Goal: Task Accomplishment & Management: Complete application form

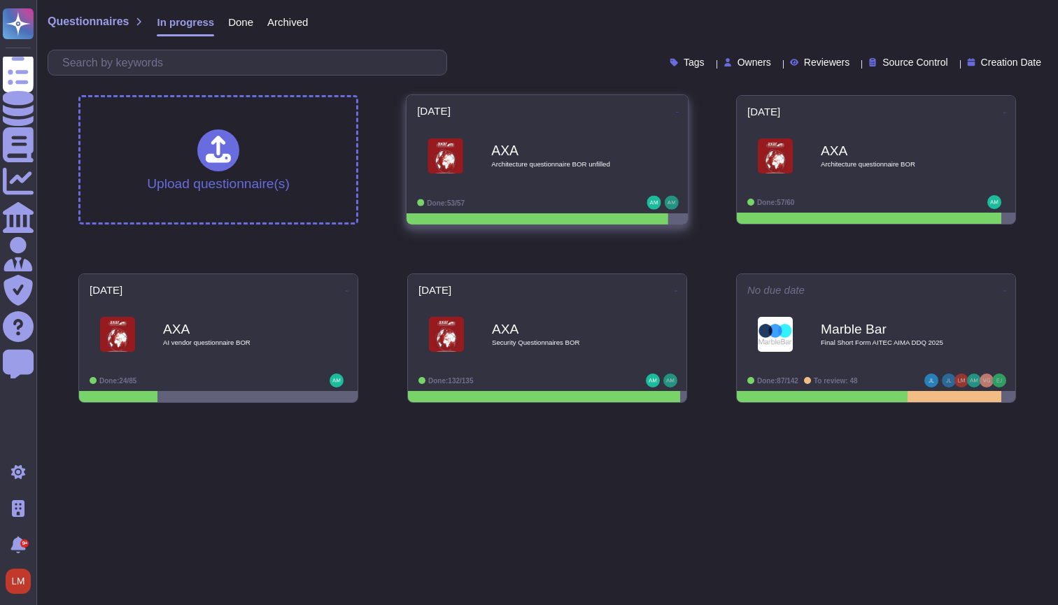
click at [653, 162] on span "AXA Architecture questionnaire BOR unfilled" at bounding box center [547, 156] width 260 height 57
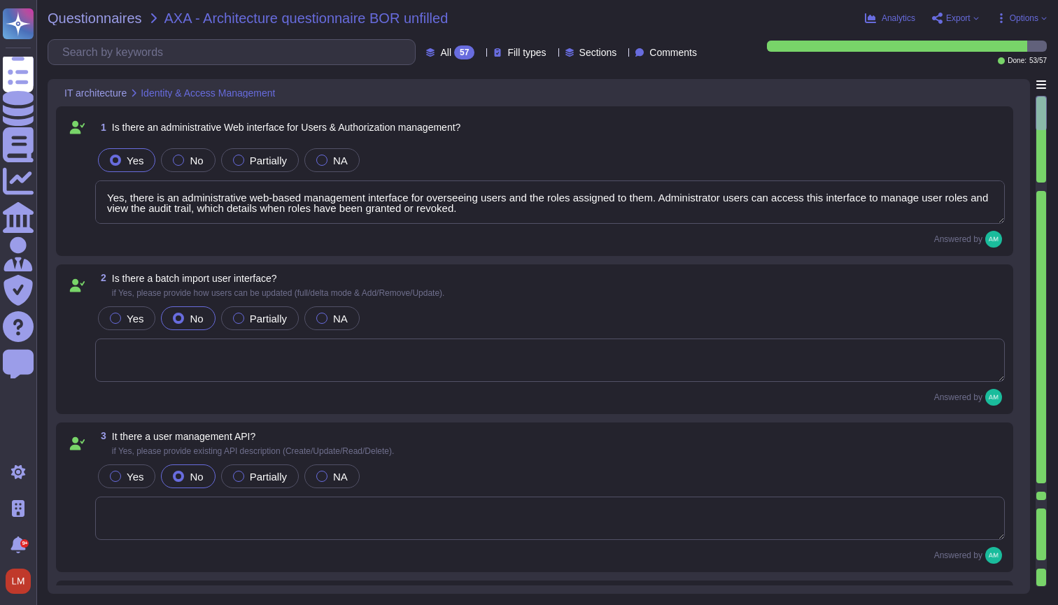
type textarea "Yes, there is an administrative web-based management interface for overseeing u…"
type textarea "The method to authenticate for the API is described in FundApps' technical docu…"
type textarea "Single-sign-on is enabled and mandatory wherever possible;"
type textarea "FundApps platforms allows clients to integrate their Single-Sign-On solution fo…"
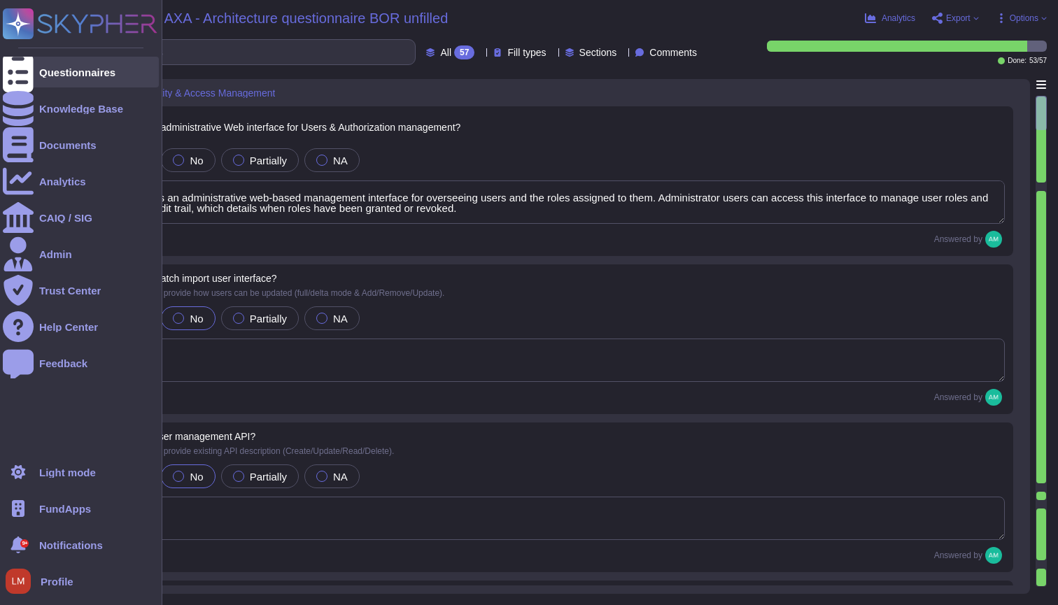
click at [16, 68] on icon at bounding box center [18, 72] width 31 height 41
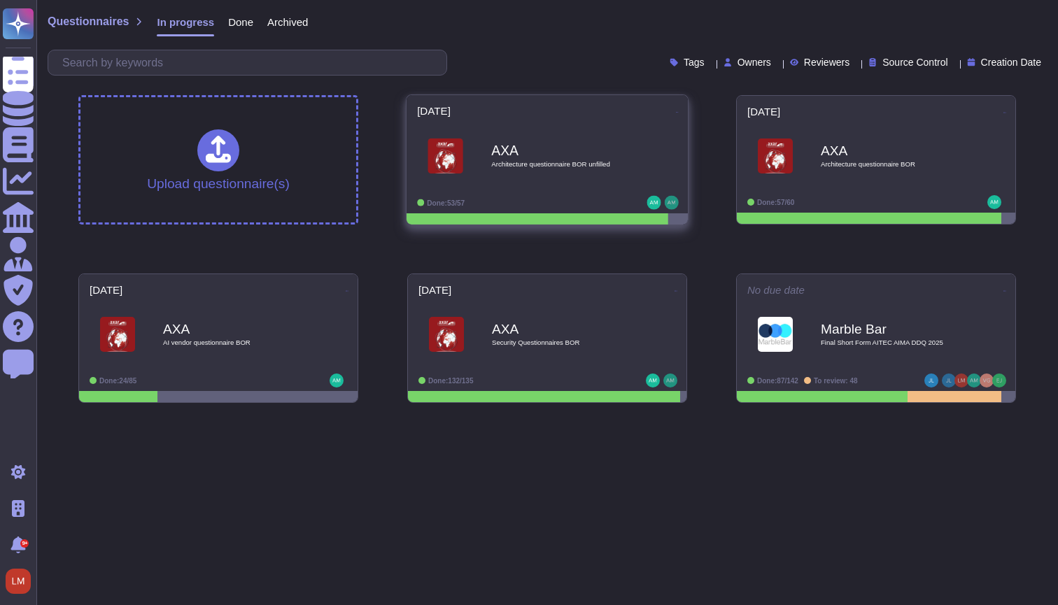
click at [676, 112] on icon at bounding box center [677, 112] width 3 height 1
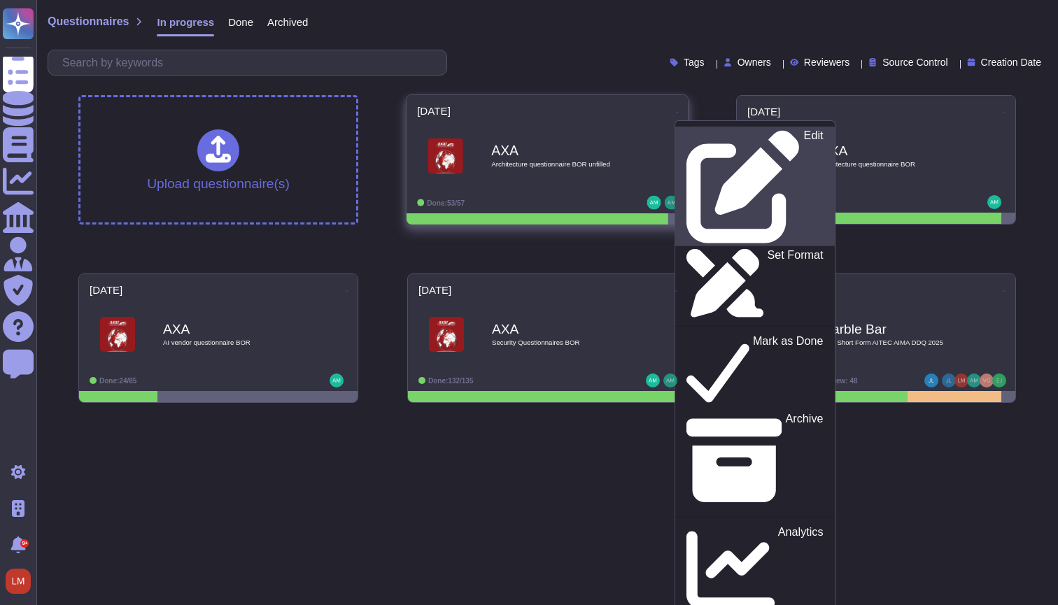
click at [804, 138] on p "Edit" at bounding box center [814, 186] width 20 height 113
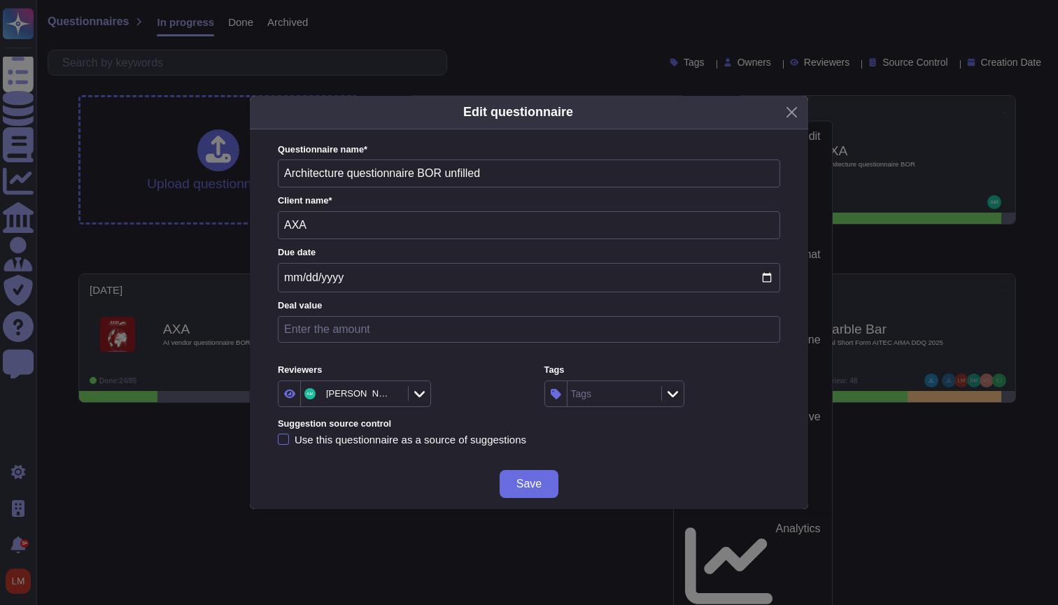
click at [425, 396] on icon at bounding box center [419, 394] width 10 height 14
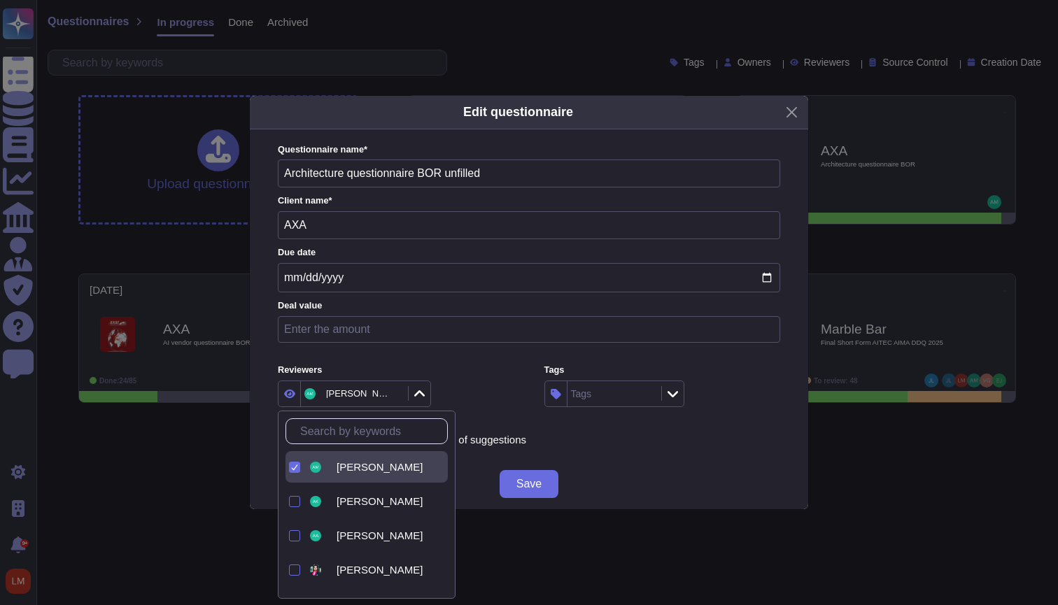
click at [425, 396] on icon at bounding box center [419, 394] width 10 height 14
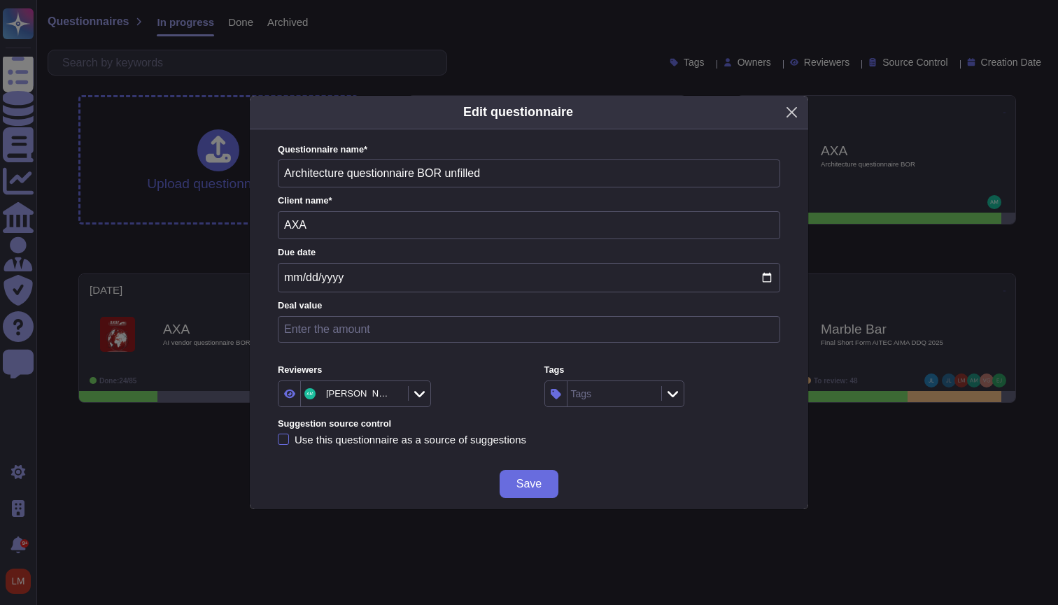
click at [797, 120] on button "Close" at bounding box center [792, 112] width 22 height 22
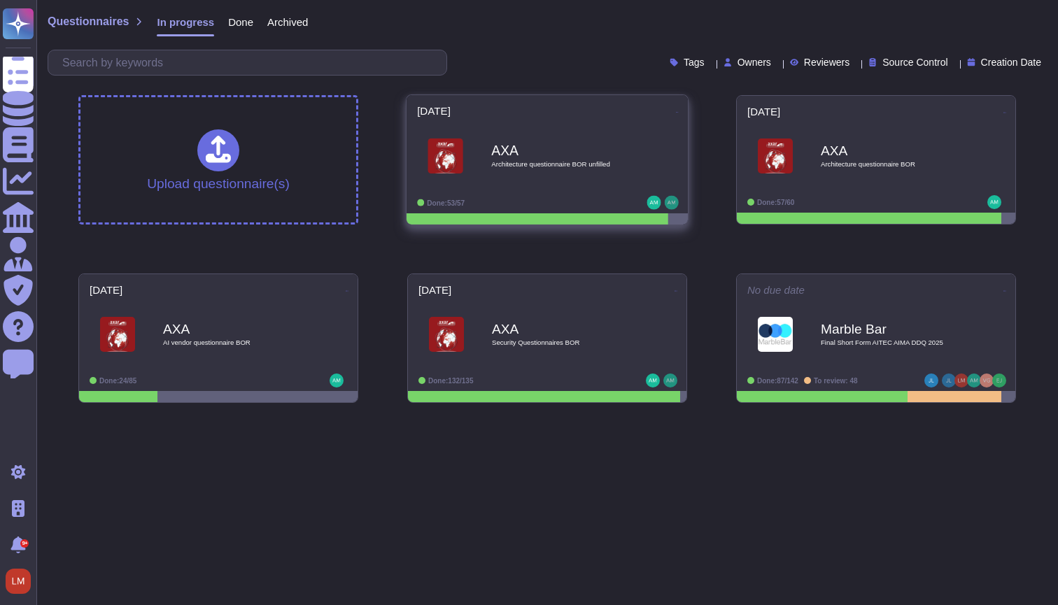
click at [577, 170] on div "AXA Architecture questionnaire BOR unfilled" at bounding box center [561, 156] width 141 height 57
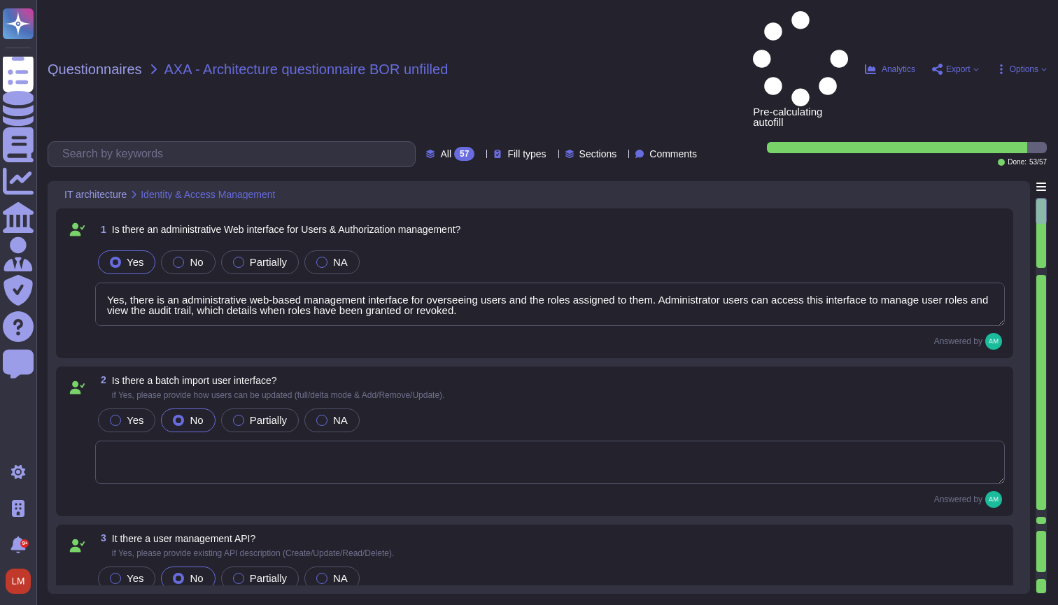
type textarea "Yes, there is an administrative web-based management interface for overseeing u…"
type textarea "The method to authenticate for the API is described in FundApps' technical docu…"
type textarea "Single-sign-on is enabled and mandatory wherever possible;"
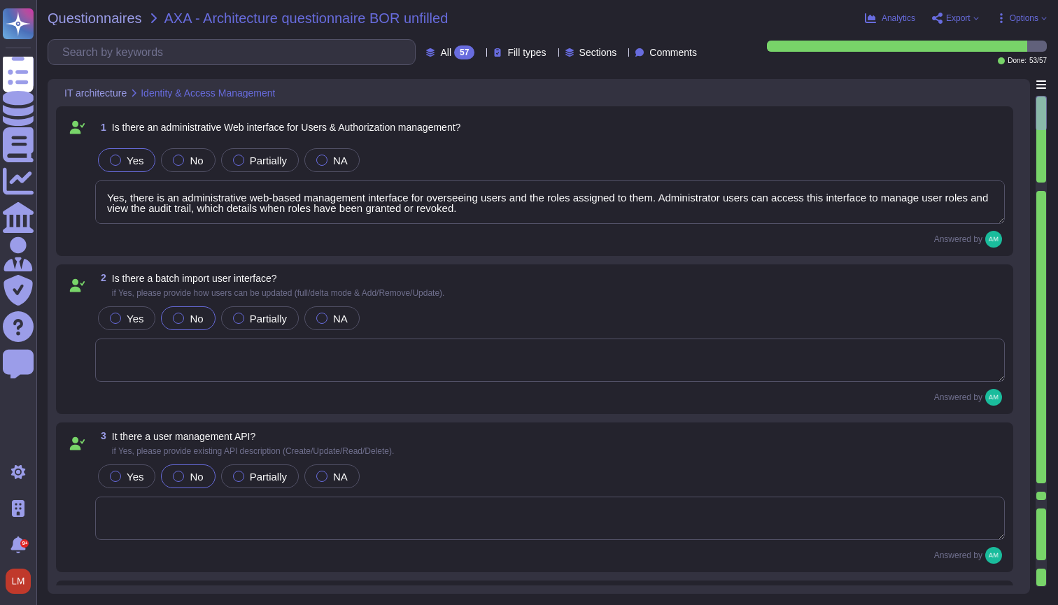
type textarea "FundApps platforms allows clients to integrate their Single-Sign-On solution fo…"
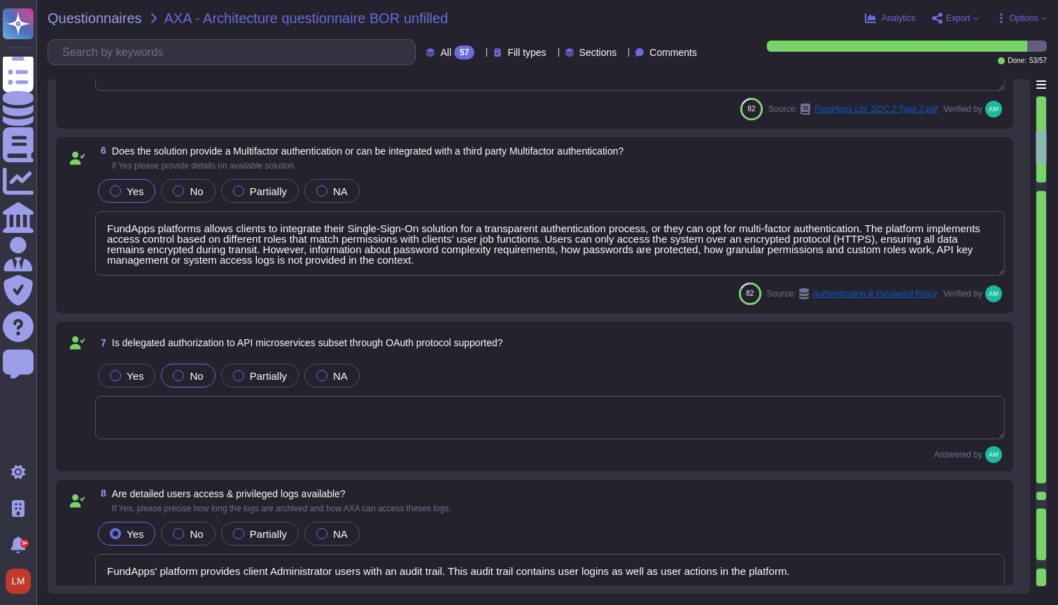
type textarea "FundApps' platform provides client Administrator users with an audit trail. Thi…"
type textarea "Yes. FundApps' policy requires the approval of the head of Client Services, who…"
type textarea "In FundApps' platform, privileges are provided through roles which are assigned…"
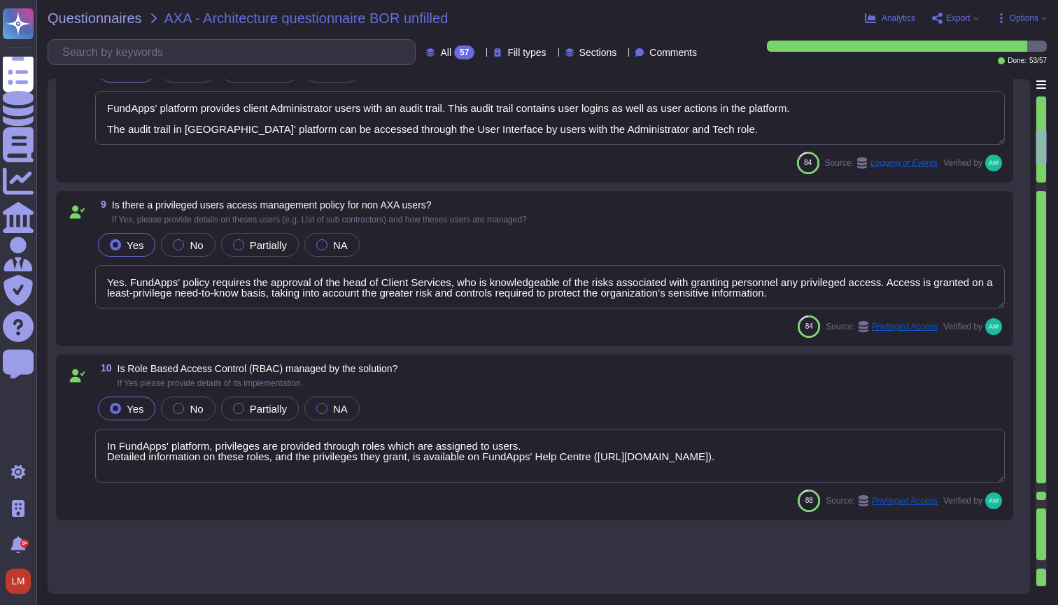
scroll to position [1445, 0]
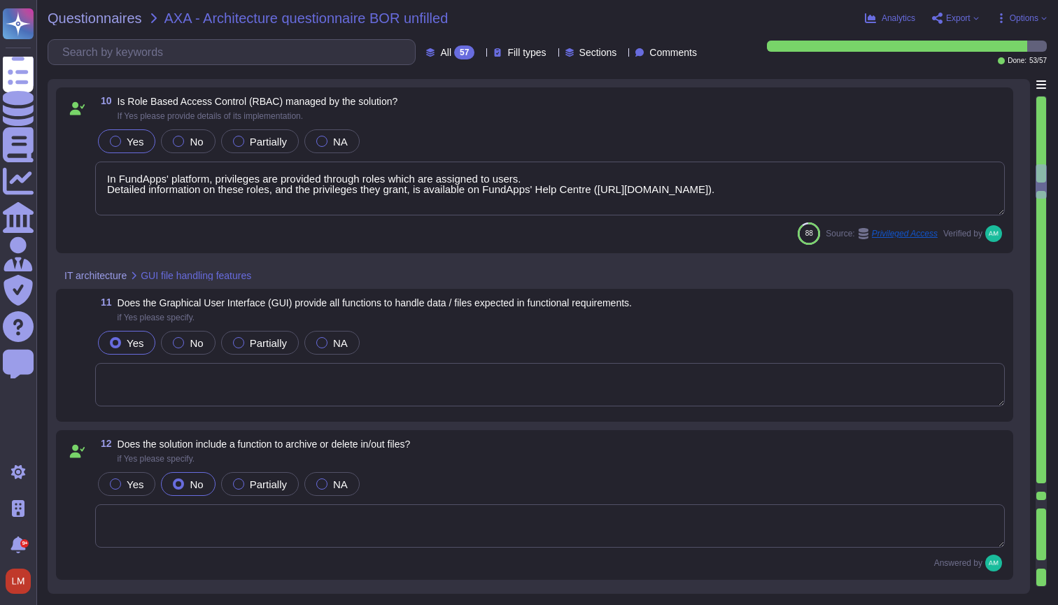
type textarea "The software developed by FundApps is mostly written in the C# and Typescript p…"
type textarea "Please view [DOMAIN_NAME] for monitoring metrics."
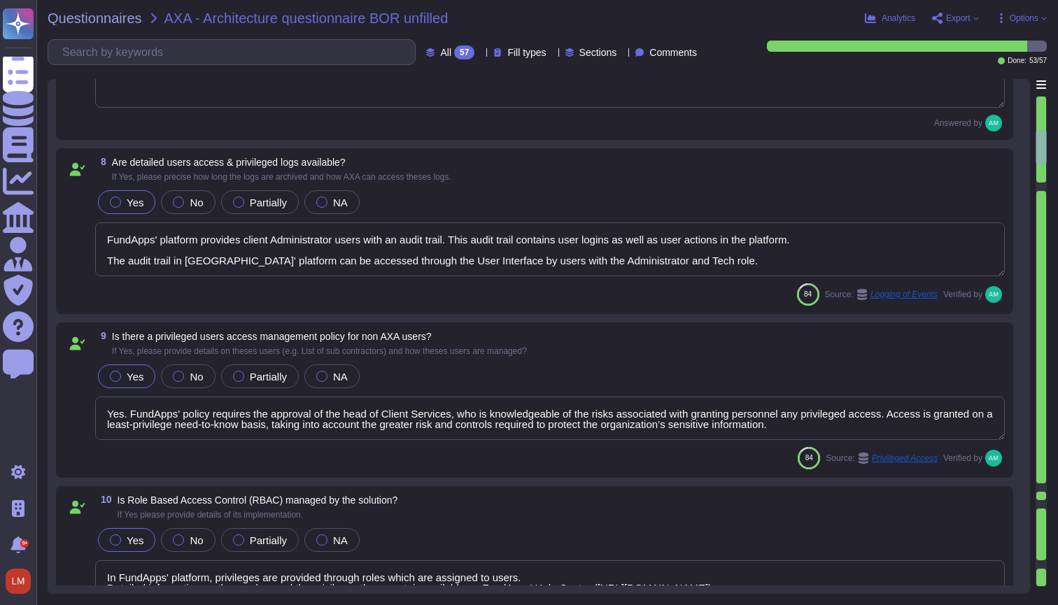
type textarea "The method to authenticate for the API is described in FundApps' technical docu…"
type textarea "Single-sign-on is enabled and mandatory wherever possible;"
type textarea "FundApps platforms allows clients to integrate their Single-Sign-On solution fo…"
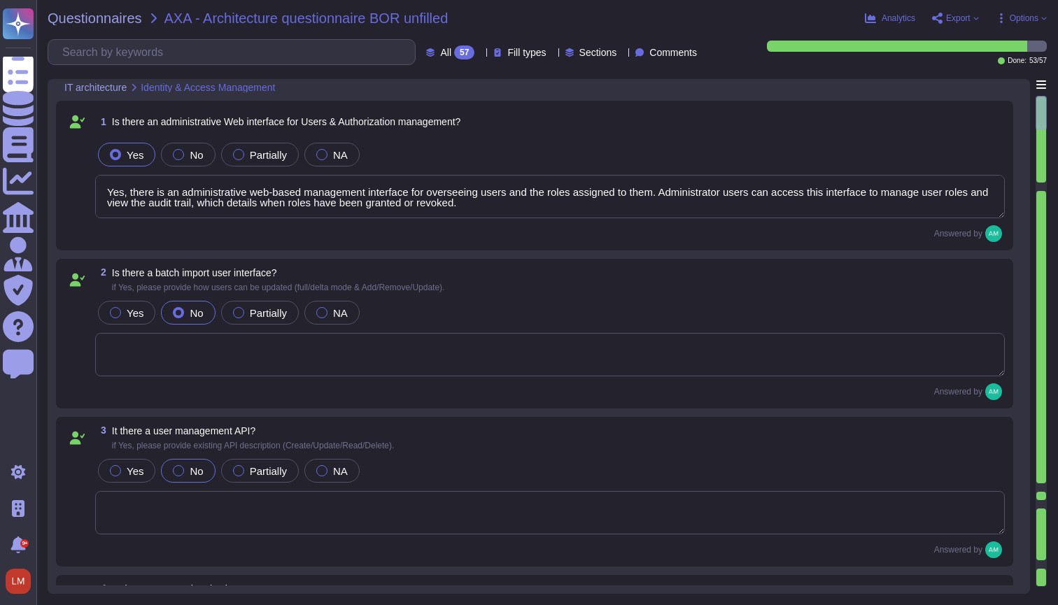
type textarea "Yes, there is an administrative web-based management interface for overseeing u…"
